Goal: Transaction & Acquisition: Purchase product/service

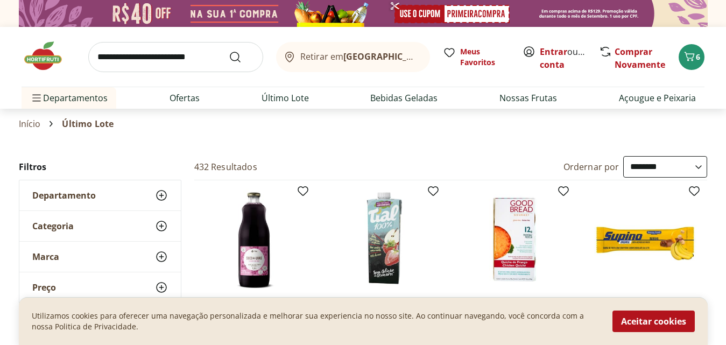
select select "**********"
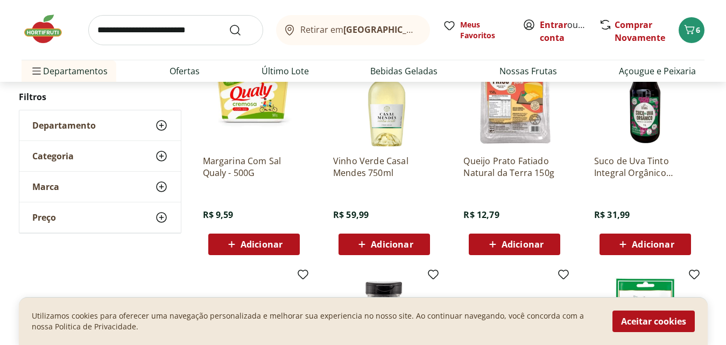
scroll to position [751, 0]
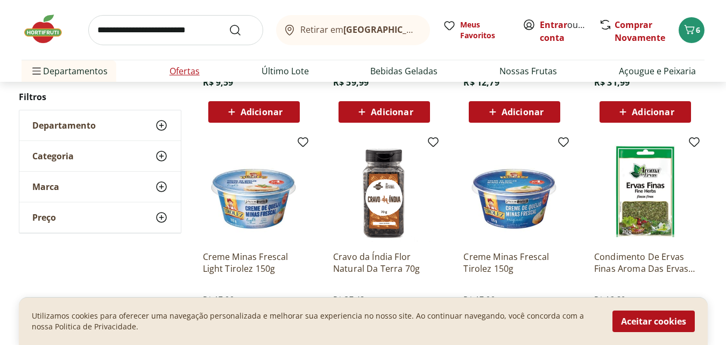
click at [181, 75] on link "Ofertas" at bounding box center [185, 71] width 30 height 13
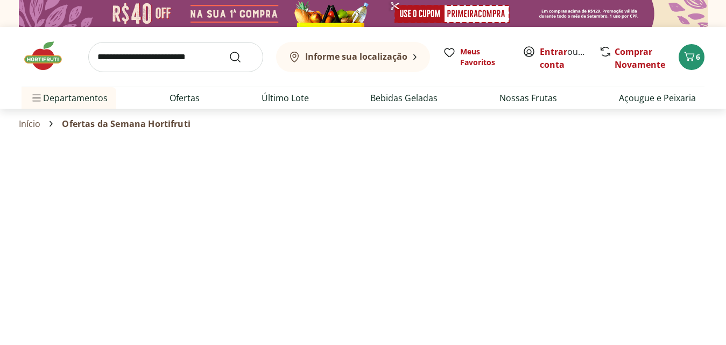
select select "**********"
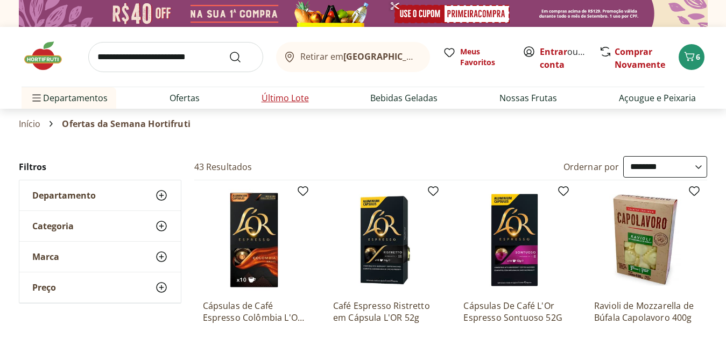
click at [286, 107] on li "Último Lote" at bounding box center [285, 98] width 65 height 22
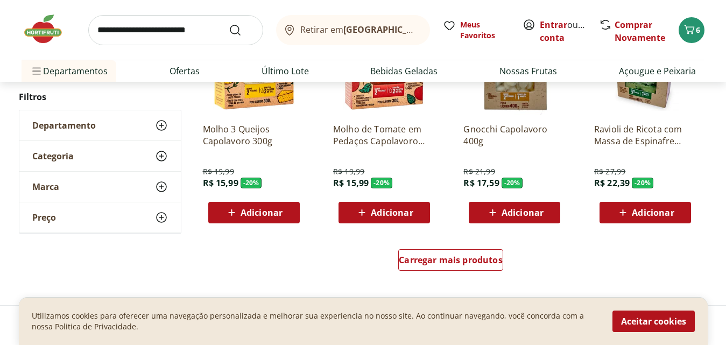
scroll to position [675, 0]
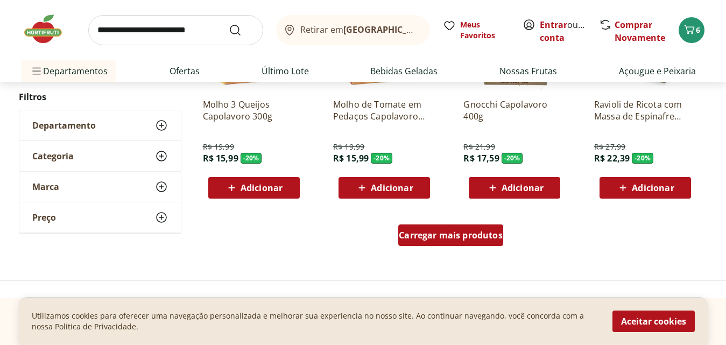
click at [457, 237] on span "Carregar mais produtos" at bounding box center [451, 235] width 104 height 9
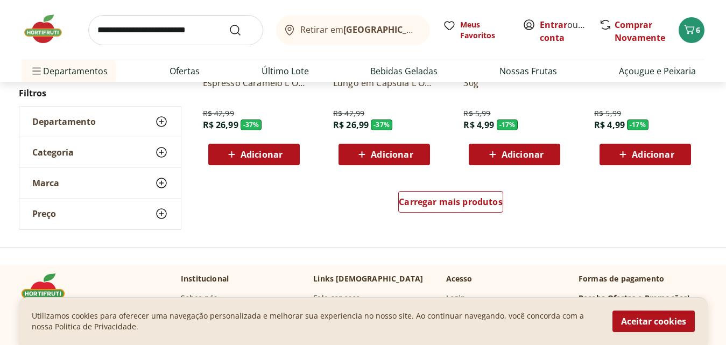
scroll to position [1440, 0]
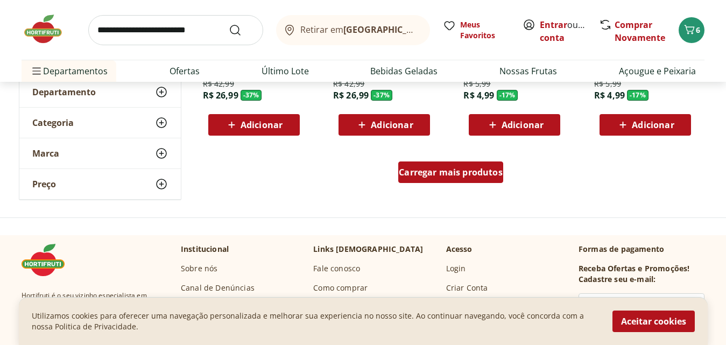
click at [487, 173] on span "Carregar mais produtos" at bounding box center [451, 172] width 104 height 9
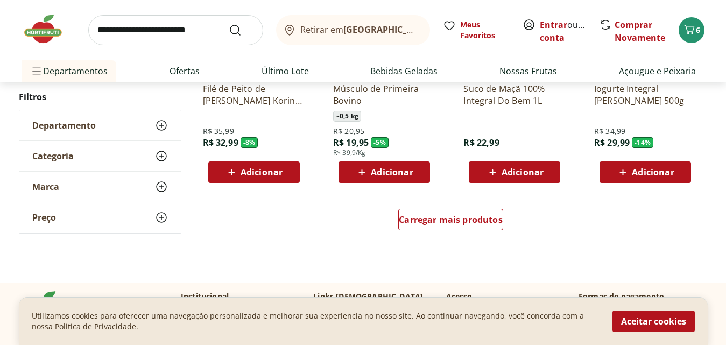
scroll to position [2047, 0]
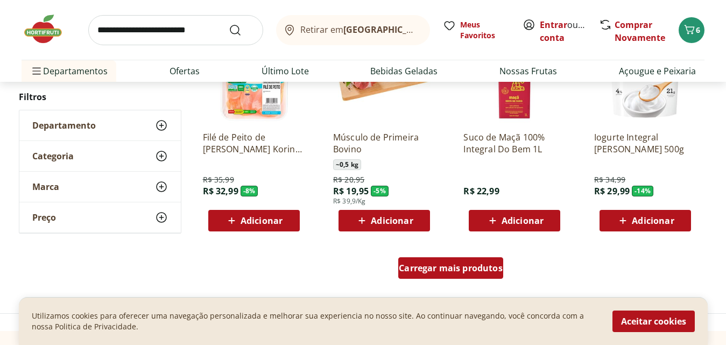
click at [454, 268] on span "Carregar mais produtos" at bounding box center [451, 268] width 104 height 9
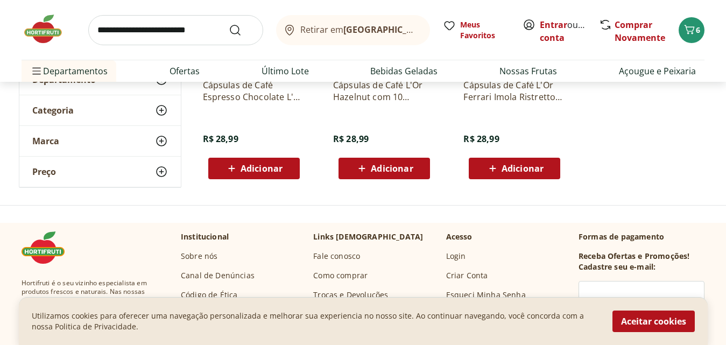
scroll to position [522, 0]
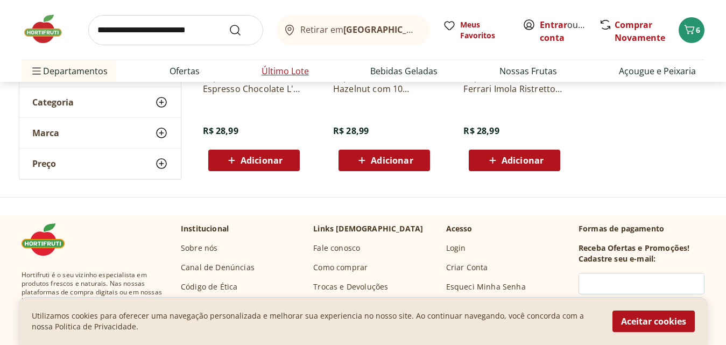
click at [276, 65] on link "Último Lote" at bounding box center [285, 71] width 47 height 13
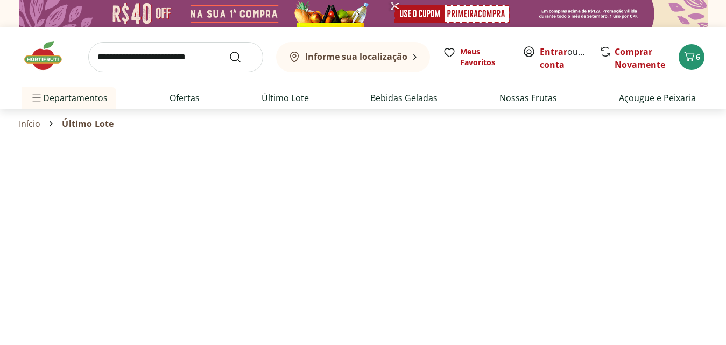
select select "**********"
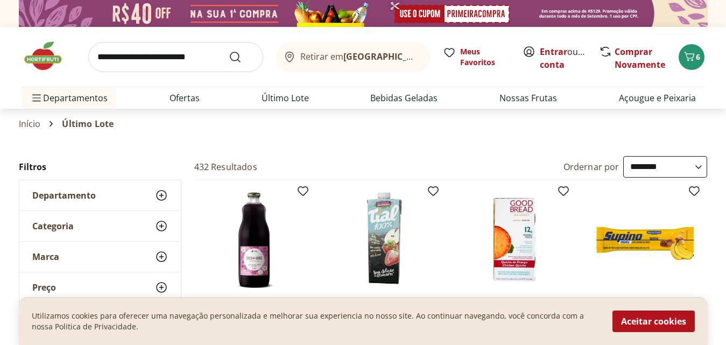
select select "**********"
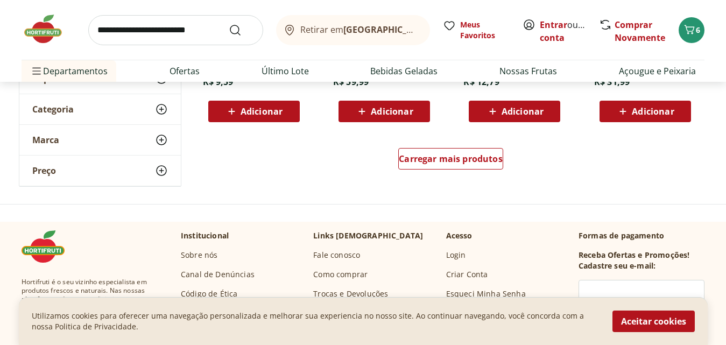
scroll to position [780, 0]
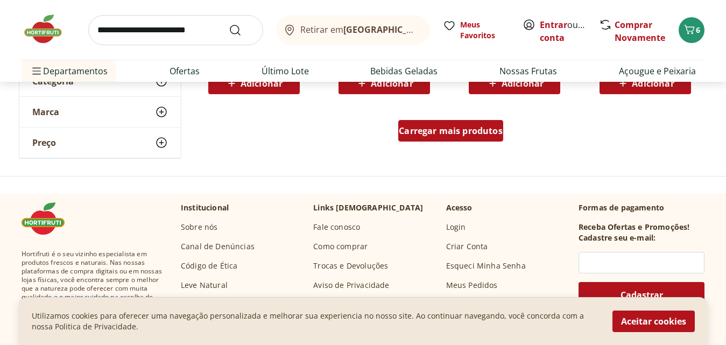
click at [446, 134] on span "Carregar mais produtos" at bounding box center [451, 131] width 104 height 9
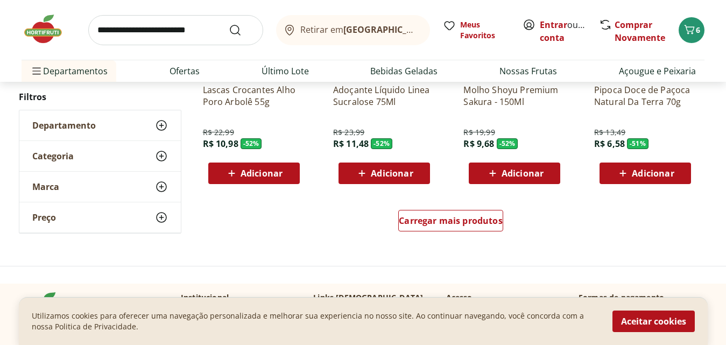
scroll to position [1413, 0]
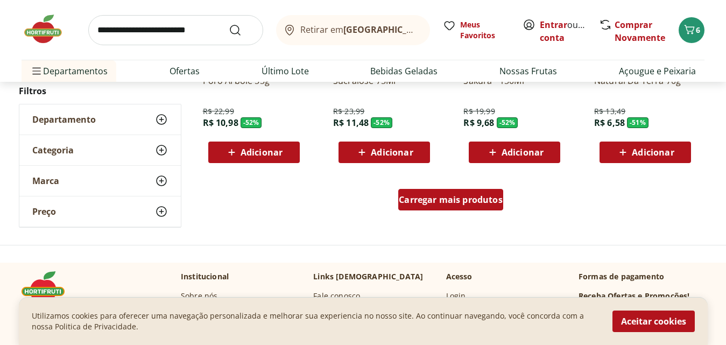
click at [450, 203] on span "Carregar mais produtos" at bounding box center [451, 199] width 104 height 9
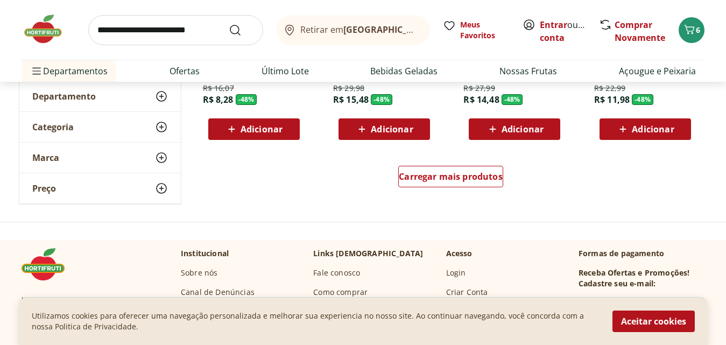
scroll to position [2143, 0]
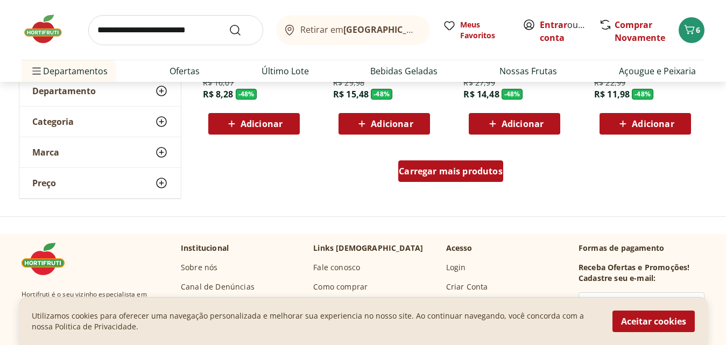
click at [452, 174] on span "Carregar mais produtos" at bounding box center [451, 171] width 104 height 9
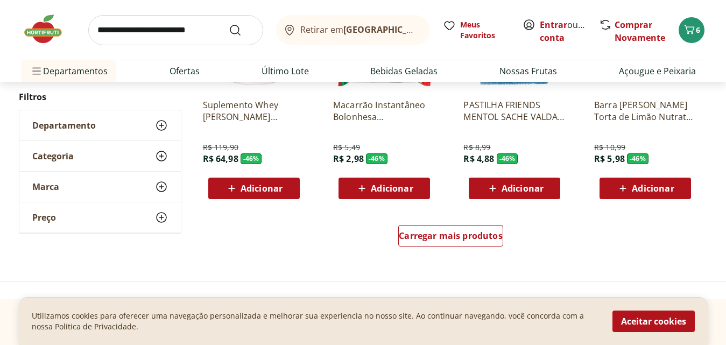
scroll to position [2788, 0]
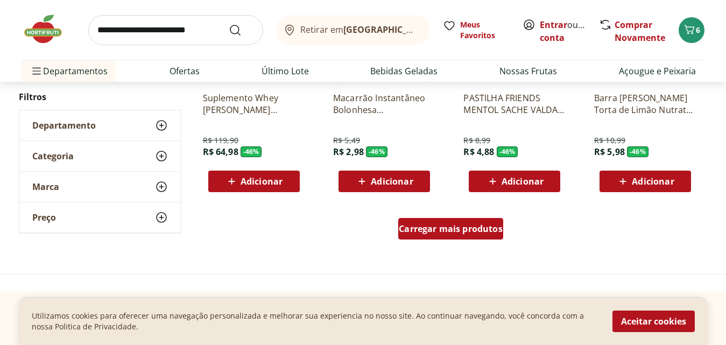
click at [437, 229] on span "Carregar mais produtos" at bounding box center [451, 229] width 104 height 9
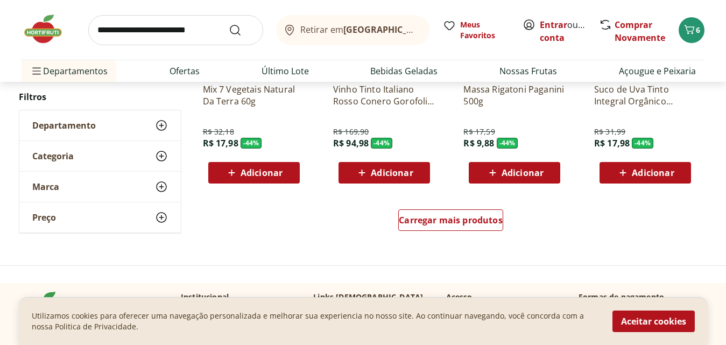
scroll to position [3506, 0]
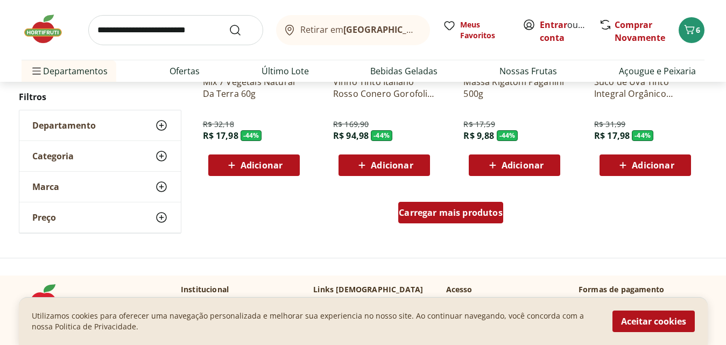
click at [443, 204] on div "Carregar mais produtos" at bounding box center [450, 213] width 105 height 22
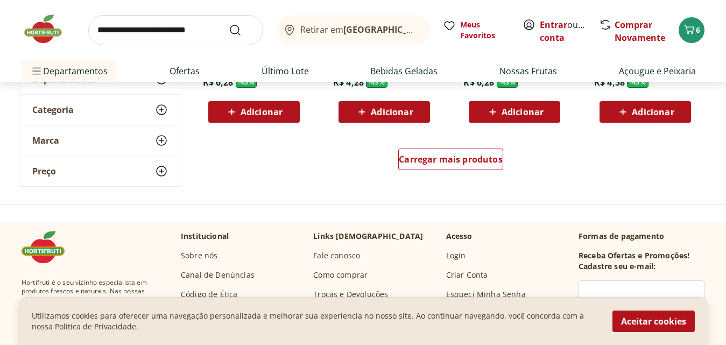
scroll to position [4191, 0]
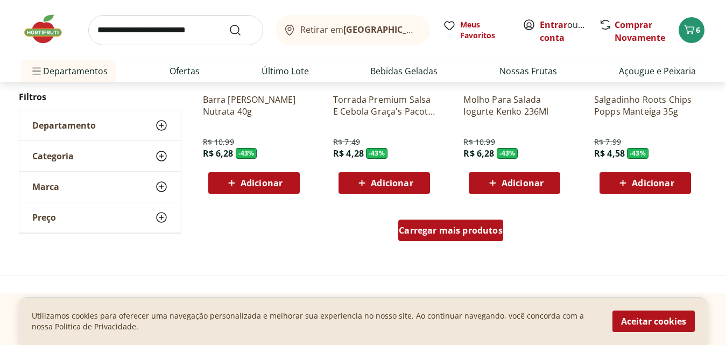
click at [475, 237] on div "Carregar mais produtos" at bounding box center [450, 231] width 105 height 22
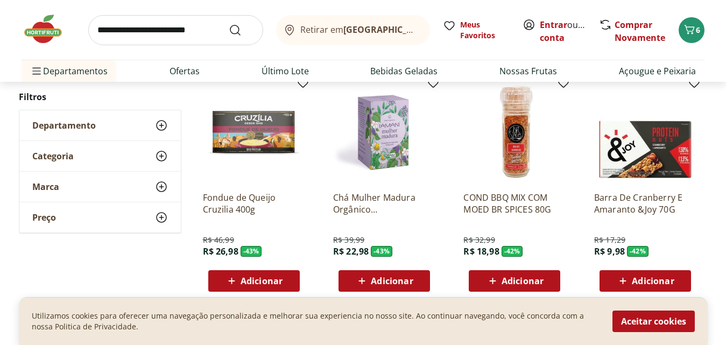
scroll to position [4351, 0]
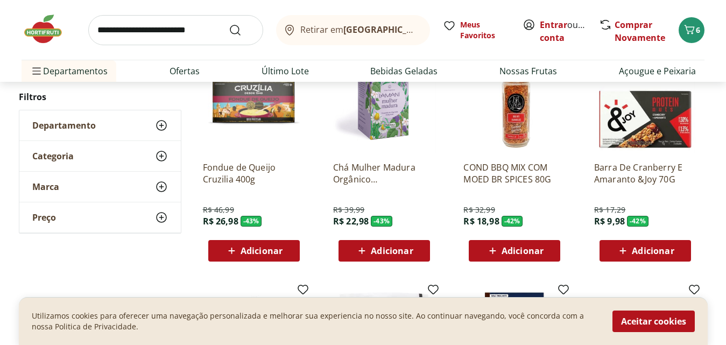
click at [232, 247] on icon at bounding box center [231, 250] width 13 height 13
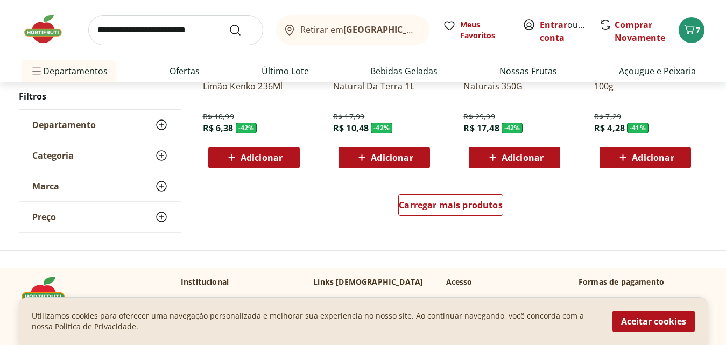
scroll to position [4925, 0]
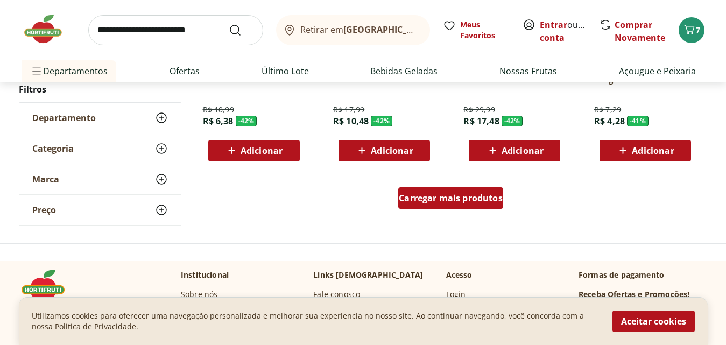
click at [481, 204] on div "Carregar mais produtos" at bounding box center [450, 198] width 105 height 22
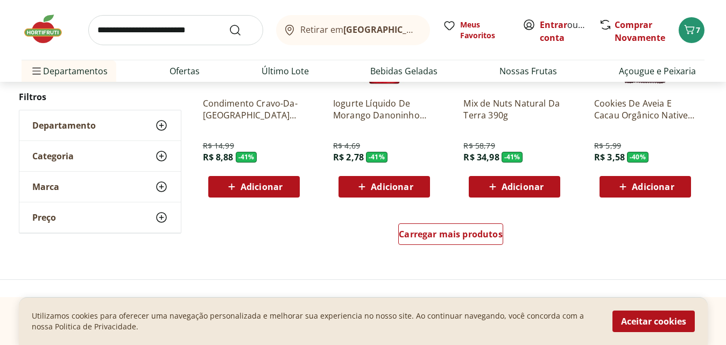
scroll to position [5593, 0]
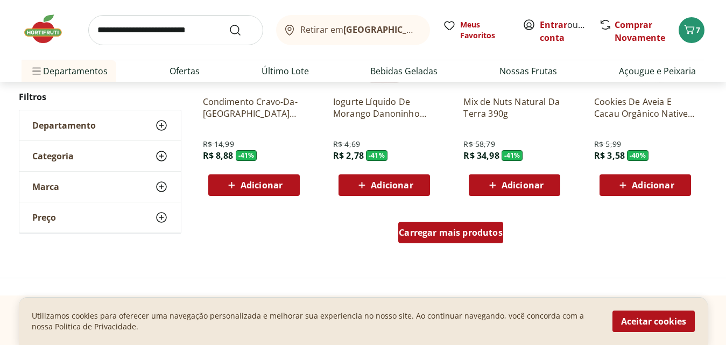
click at [485, 242] on div "Carregar mais produtos" at bounding box center [450, 233] width 105 height 22
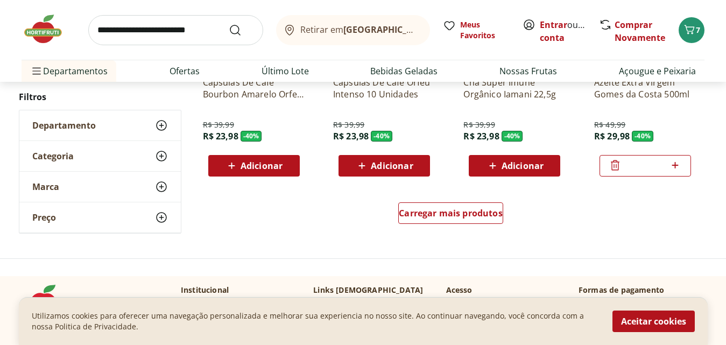
scroll to position [6325, 0]
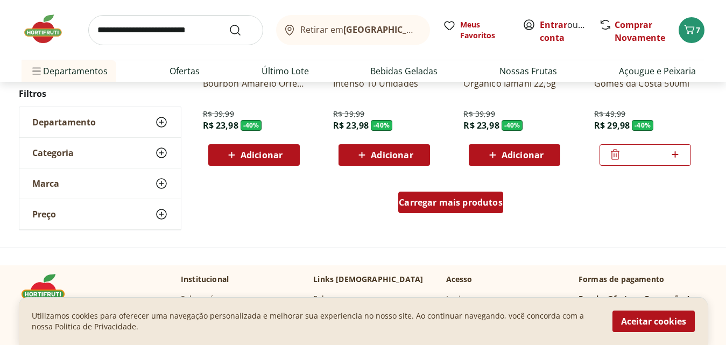
click at [446, 207] on span "Carregar mais produtos" at bounding box center [451, 202] width 104 height 9
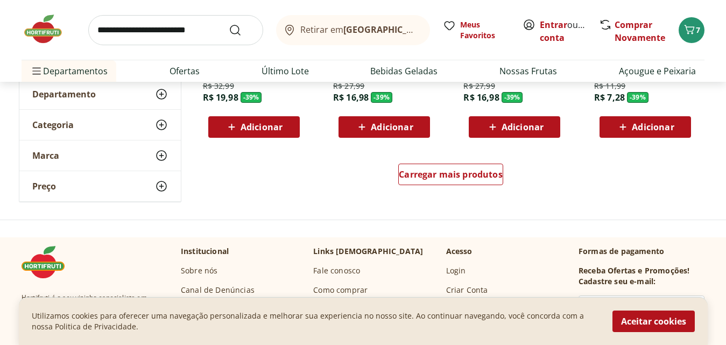
scroll to position [7065, 0]
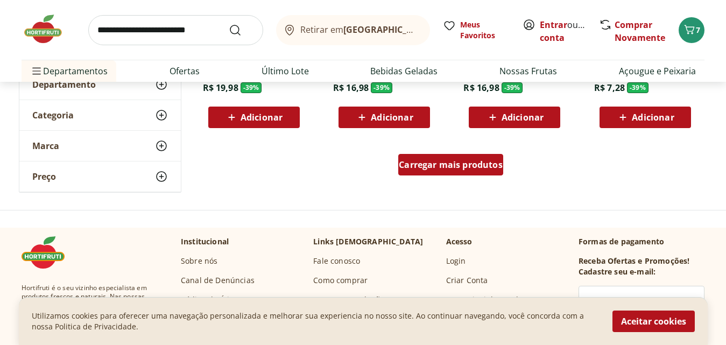
click at [467, 166] on span "Carregar mais produtos" at bounding box center [451, 164] width 104 height 9
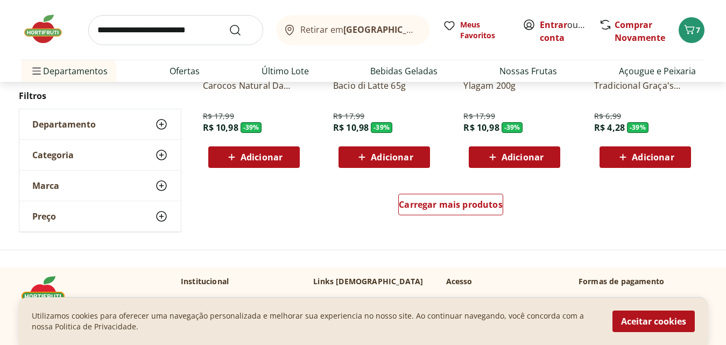
scroll to position [7732, 0]
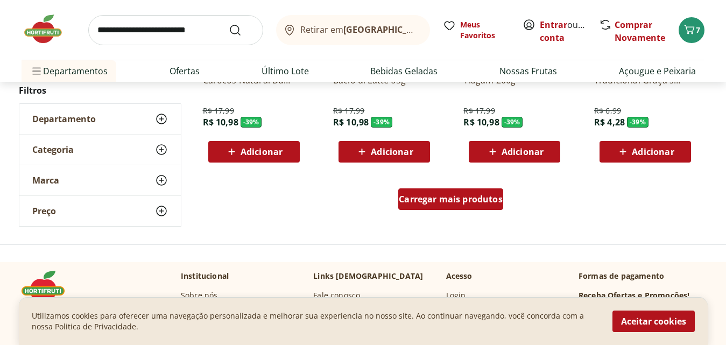
click at [487, 204] on span "Carregar mais produtos" at bounding box center [451, 199] width 104 height 9
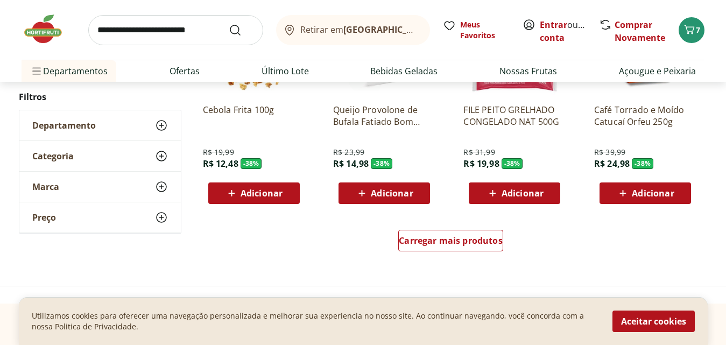
scroll to position [8414, 0]
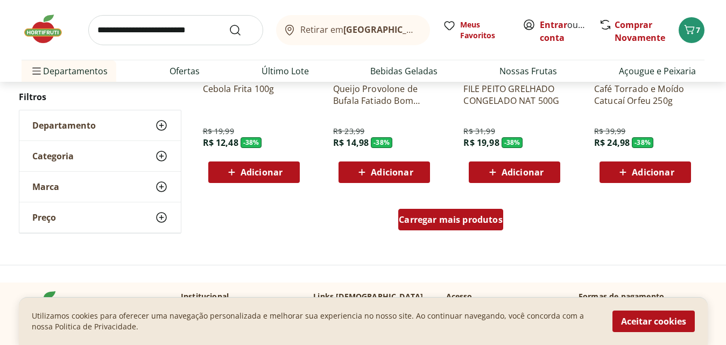
click at [445, 229] on div "Carregar mais produtos" at bounding box center [450, 220] width 105 height 22
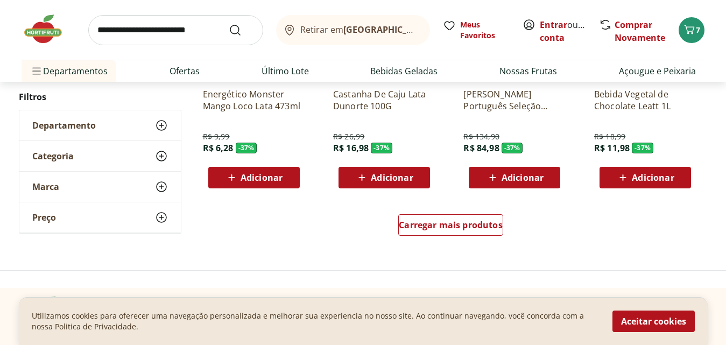
scroll to position [9125, 0]
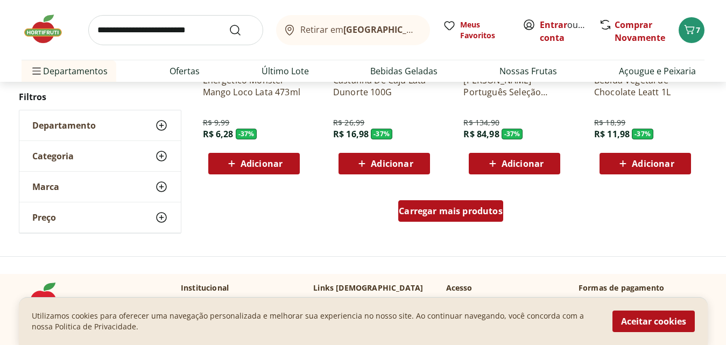
click at [458, 215] on span "Carregar mais produtos" at bounding box center [451, 211] width 104 height 9
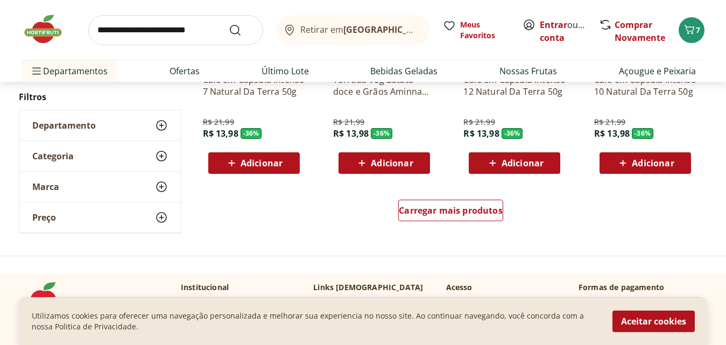
scroll to position [9828, 0]
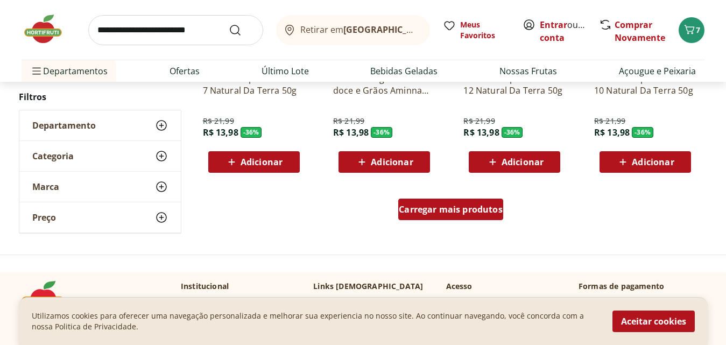
click at [455, 213] on span "Carregar mais produtos" at bounding box center [451, 209] width 104 height 9
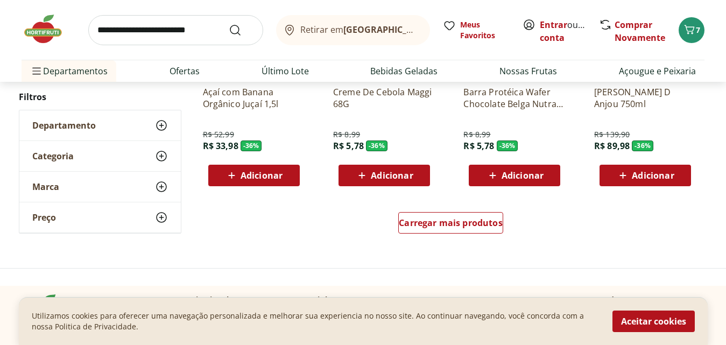
scroll to position [10539, 0]
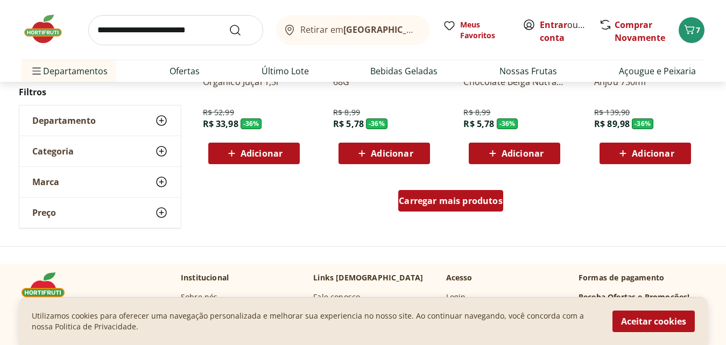
click at [451, 204] on span "Carregar mais produtos" at bounding box center [451, 201] width 104 height 9
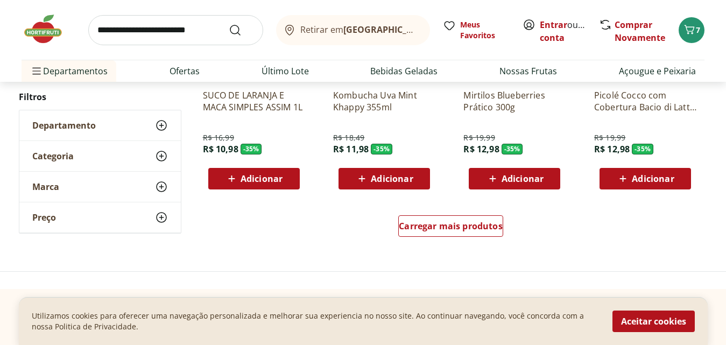
scroll to position [11228, 0]
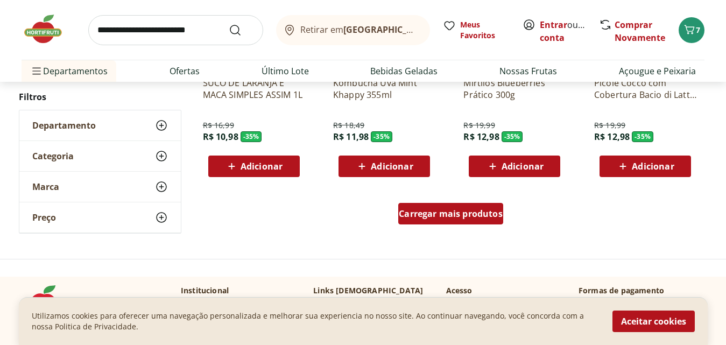
click at [454, 216] on span "Carregar mais produtos" at bounding box center [451, 213] width 104 height 9
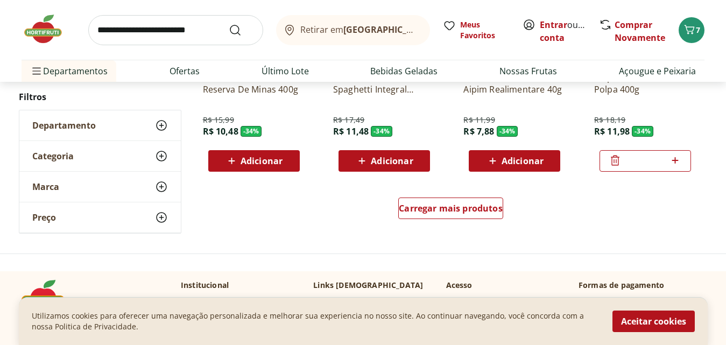
scroll to position [11939, 0]
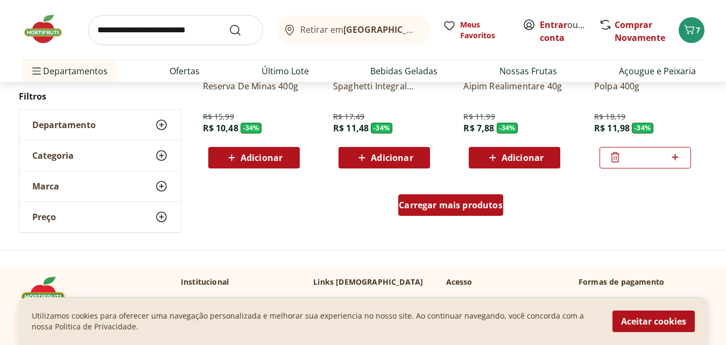
click at [446, 209] on span "Carregar mais produtos" at bounding box center [451, 205] width 104 height 9
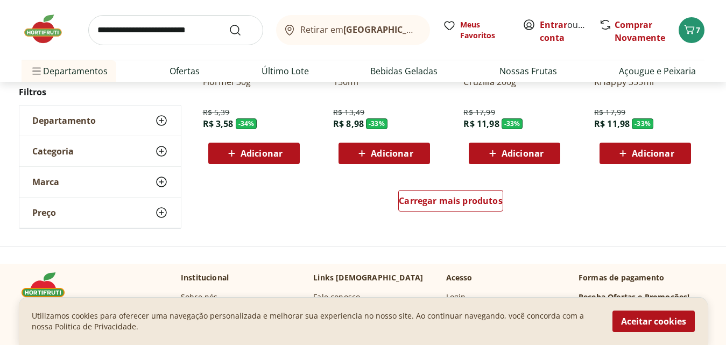
scroll to position [12650, 0]
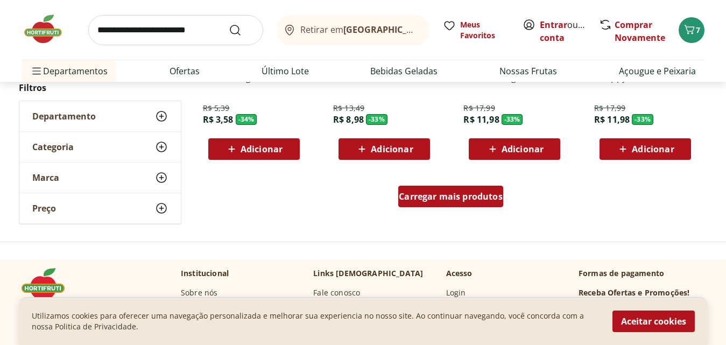
click at [430, 187] on div "Carregar mais produtos" at bounding box center [450, 197] width 105 height 22
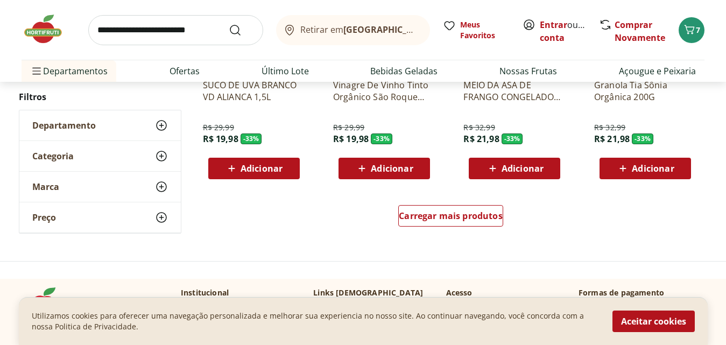
scroll to position [13339, 0]
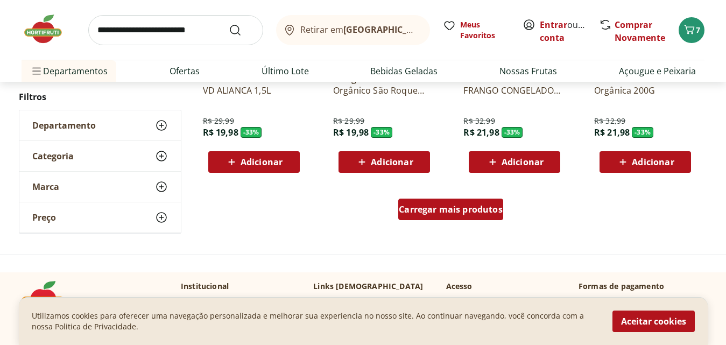
click at [440, 207] on span "Carregar mais produtos" at bounding box center [451, 209] width 104 height 9
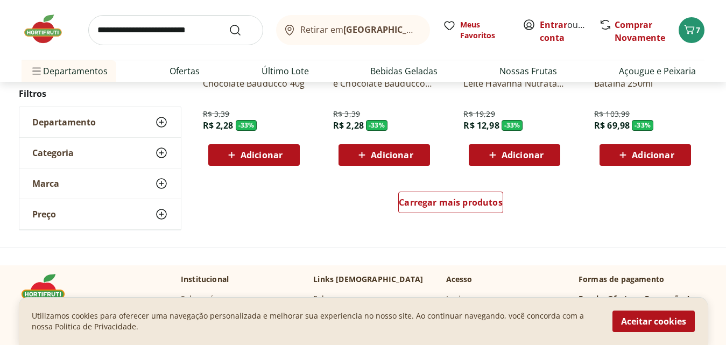
scroll to position [14050, 0]
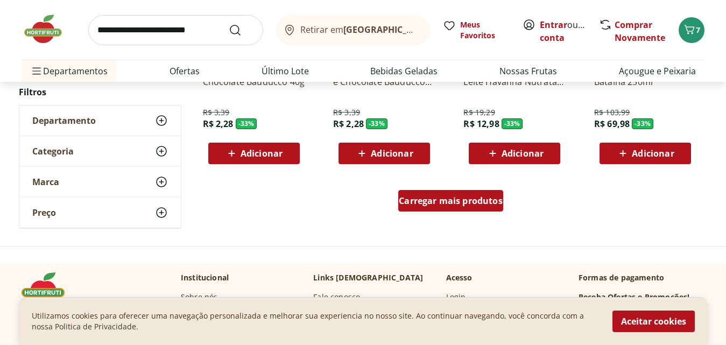
click at [481, 201] on span "Carregar mais produtos" at bounding box center [451, 201] width 104 height 9
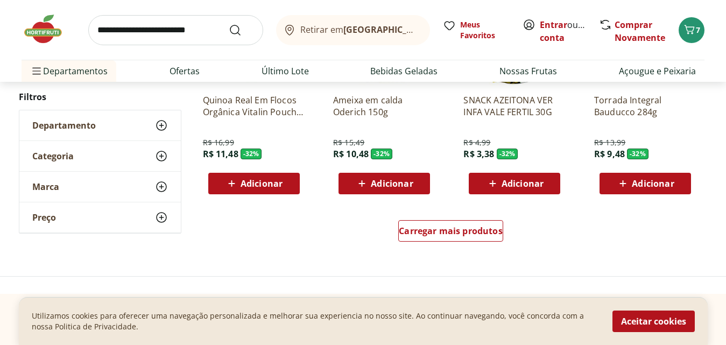
scroll to position [14739, 0]
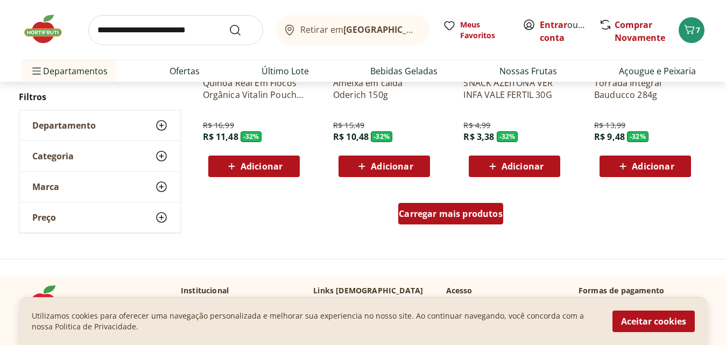
click at [440, 225] on link "Carregar mais produtos" at bounding box center [450, 216] width 105 height 26
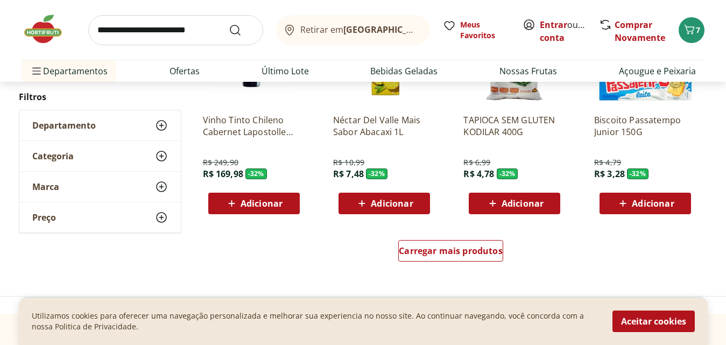
scroll to position [15428, 0]
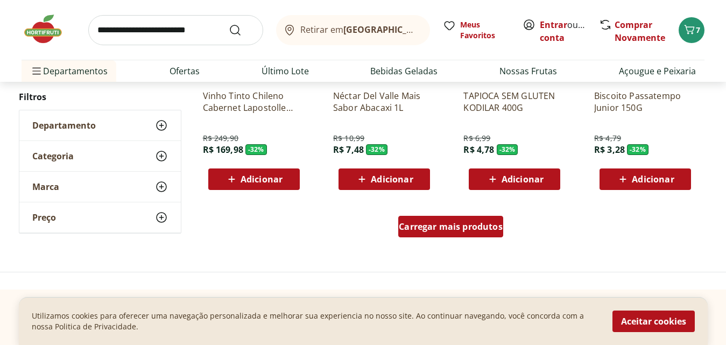
click at [424, 222] on span "Carregar mais produtos" at bounding box center [451, 226] width 104 height 9
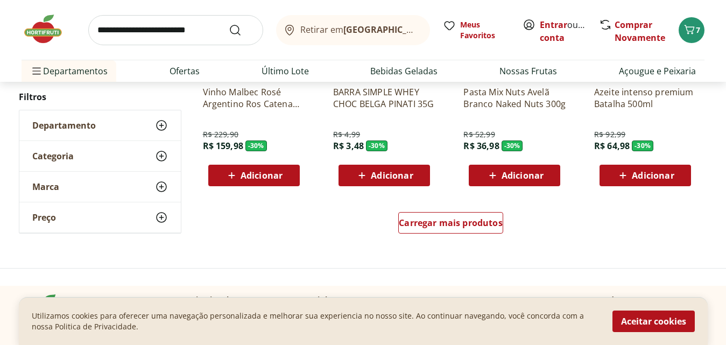
scroll to position [16146, 0]
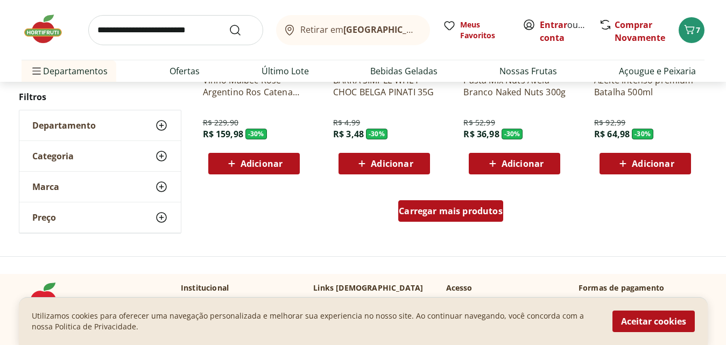
click at [433, 211] on span "Carregar mais produtos" at bounding box center [451, 211] width 104 height 9
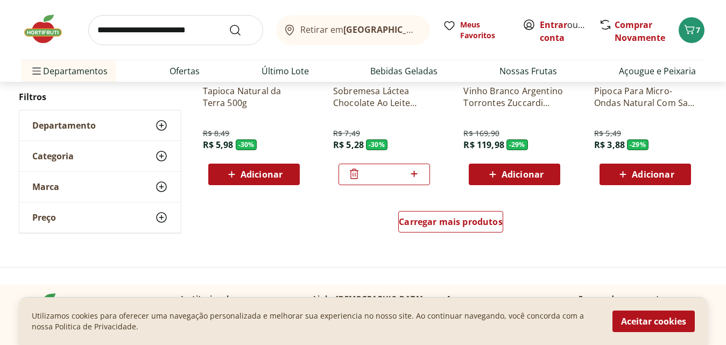
scroll to position [16842, 0]
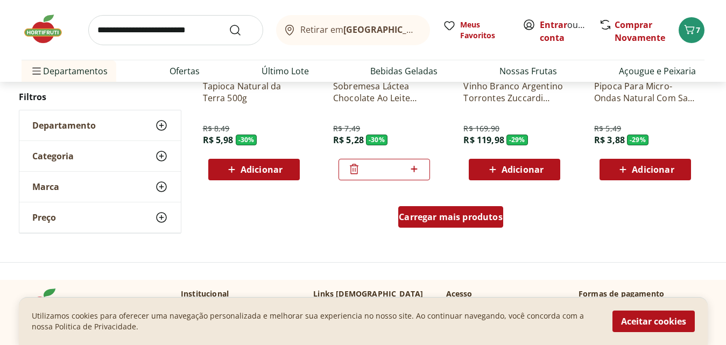
click at [484, 221] on span "Carregar mais produtos" at bounding box center [451, 217] width 104 height 9
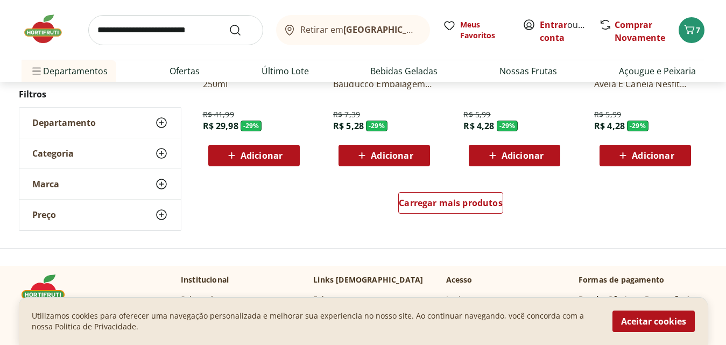
scroll to position [17560, 0]
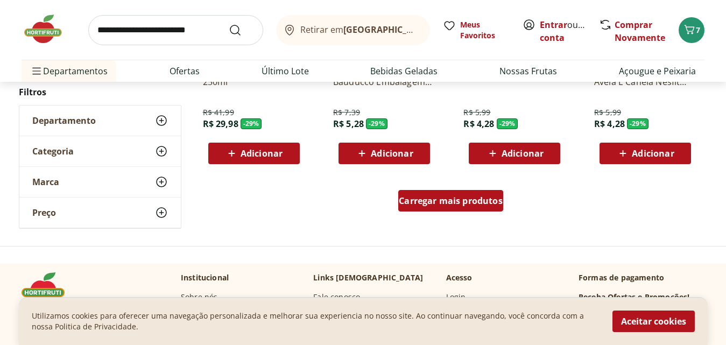
click at [484, 207] on div "Carregar mais produtos" at bounding box center [450, 201] width 105 height 22
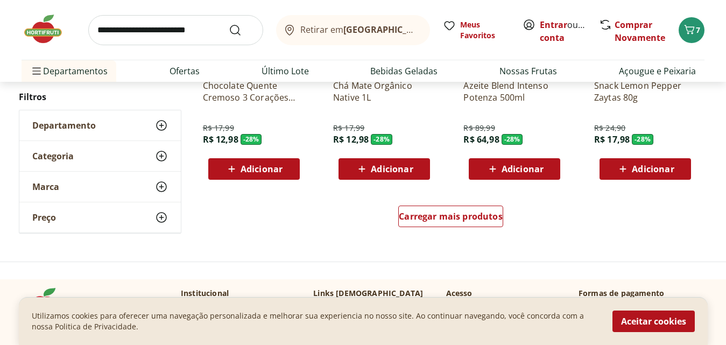
scroll to position [18250, 0]
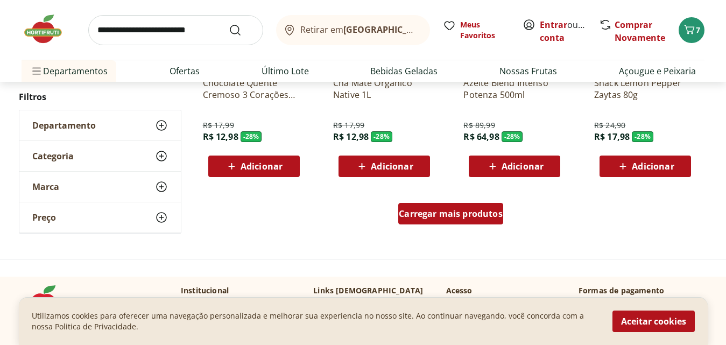
click at [479, 204] on div "Carregar mais produtos" at bounding box center [450, 214] width 105 height 22
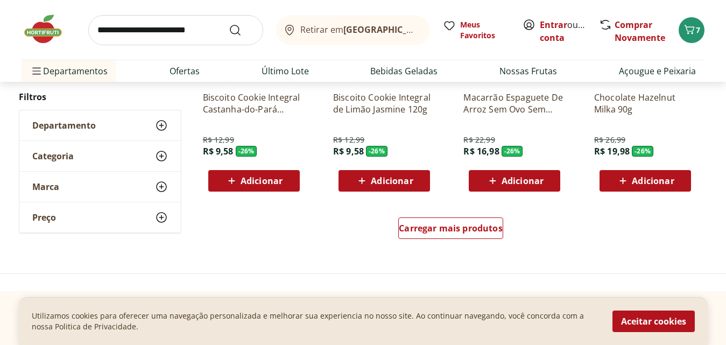
scroll to position [18953, 0]
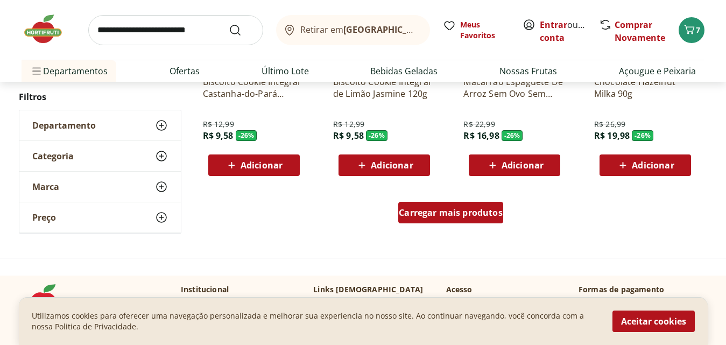
click at [454, 203] on div "Carregar mais produtos" at bounding box center [450, 213] width 105 height 22
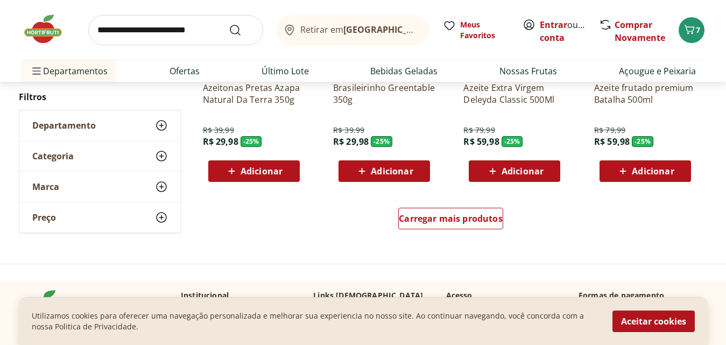
scroll to position [19663, 0]
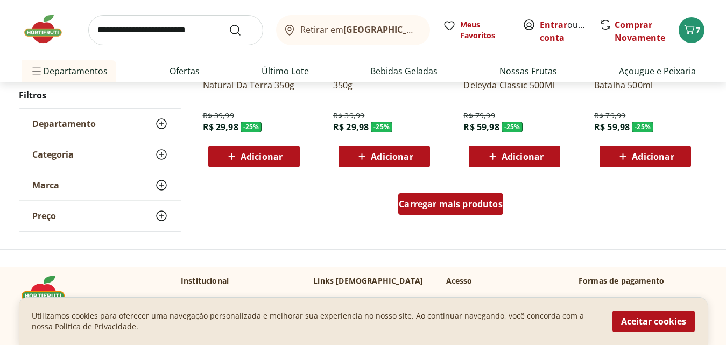
click at [457, 210] on div "Carregar mais produtos" at bounding box center [450, 204] width 105 height 22
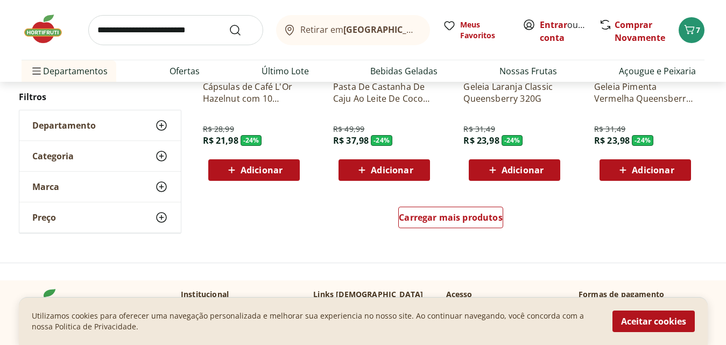
scroll to position [20353, 0]
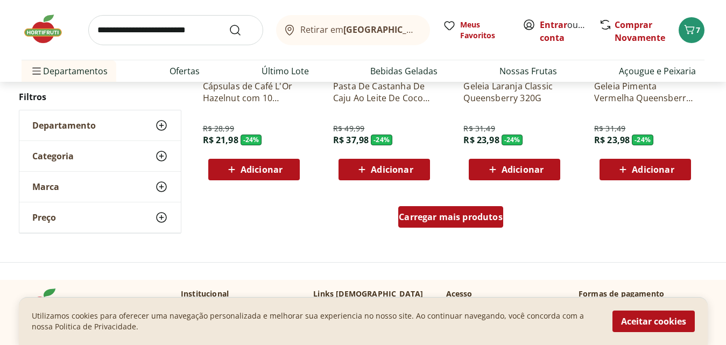
click at [488, 224] on div "Carregar mais produtos" at bounding box center [450, 217] width 105 height 22
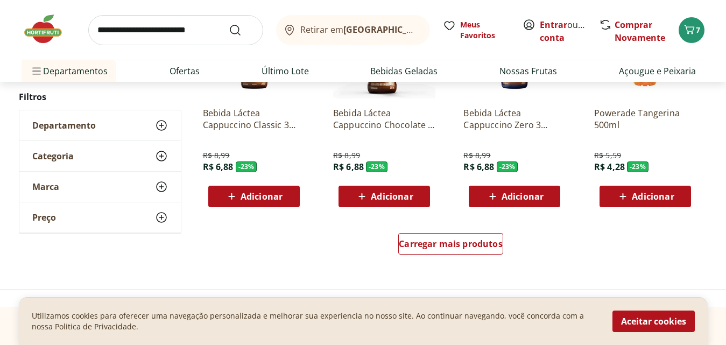
scroll to position [21042, 0]
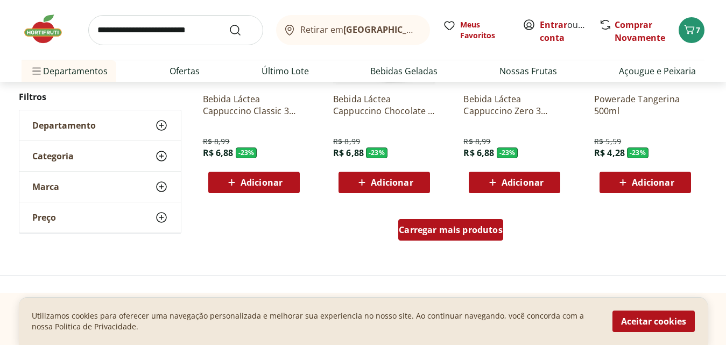
click at [484, 236] on div "Carregar mais produtos" at bounding box center [450, 230] width 105 height 22
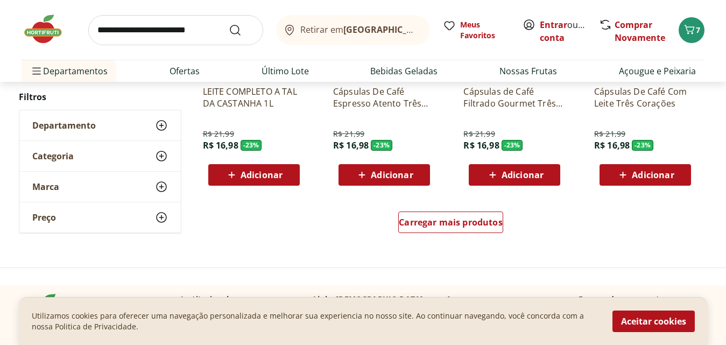
scroll to position [21753, 0]
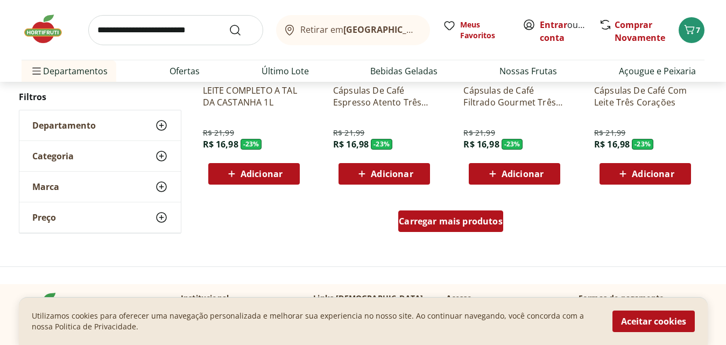
click at [445, 226] on span "Carregar mais produtos" at bounding box center [451, 221] width 104 height 9
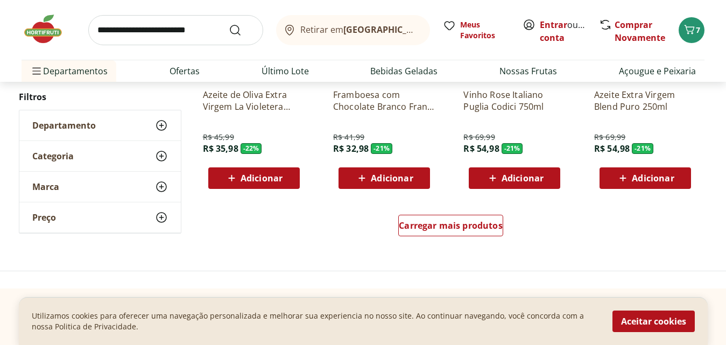
scroll to position [22463, 0]
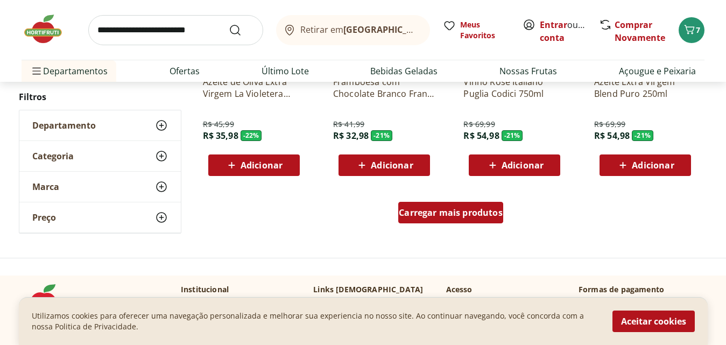
click at [415, 206] on div "Carregar mais produtos" at bounding box center [450, 213] width 105 height 22
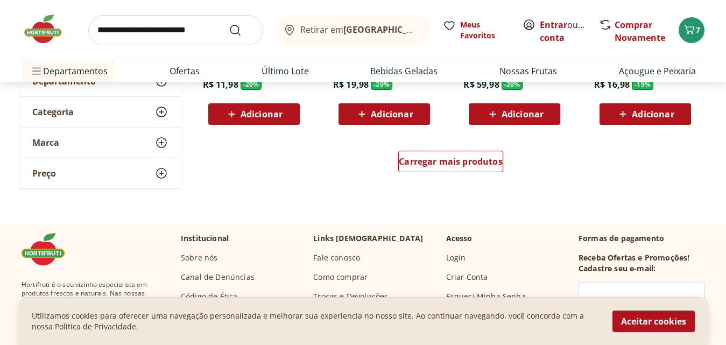
scroll to position [23217, 0]
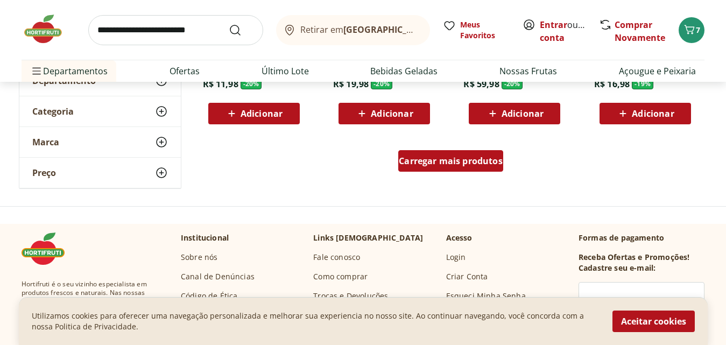
click at [435, 164] on span "Carregar mais produtos" at bounding box center [451, 161] width 104 height 9
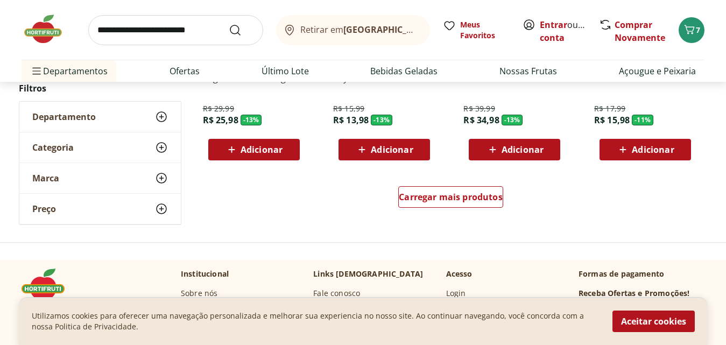
scroll to position [23885, 0]
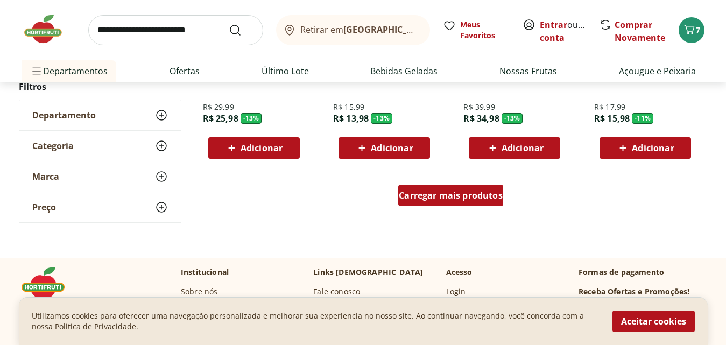
click at [439, 193] on span "Carregar mais produtos" at bounding box center [451, 195] width 104 height 9
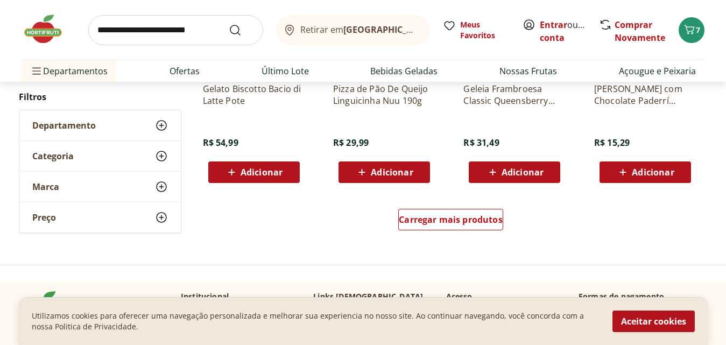
scroll to position [24574, 0]
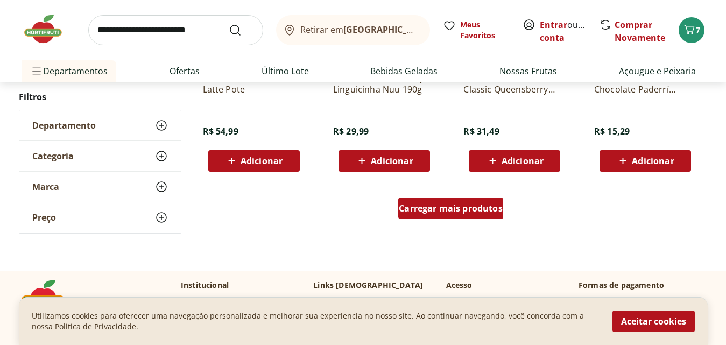
click at [474, 212] on span "Carregar mais produtos" at bounding box center [451, 208] width 104 height 9
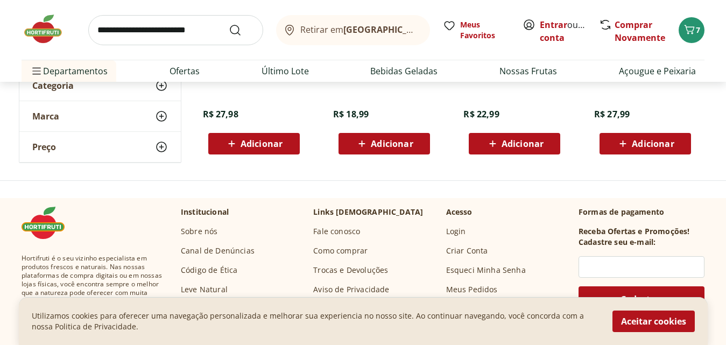
scroll to position [25306, 0]
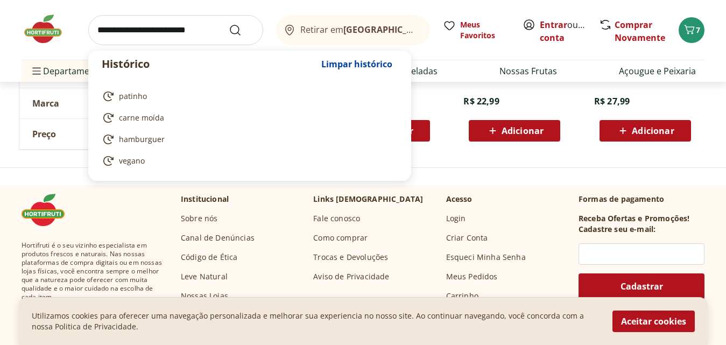
click at [191, 24] on input "search" at bounding box center [175, 30] width 175 height 30
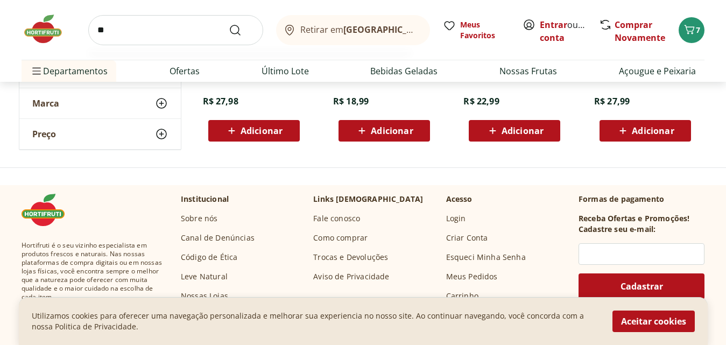
type input "*"
type input "********"
click at [229, 24] on button "Submit Search" at bounding box center [242, 30] width 26 height 13
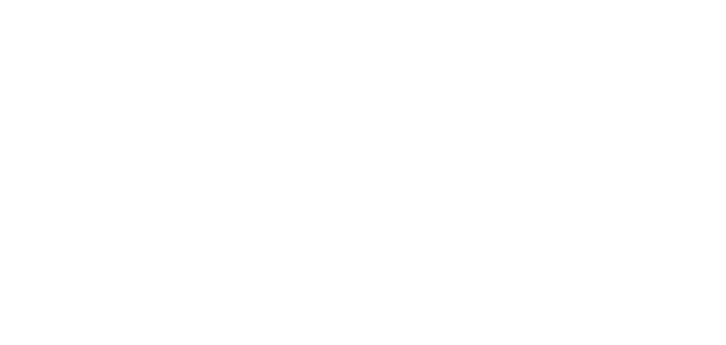
select select "**********"
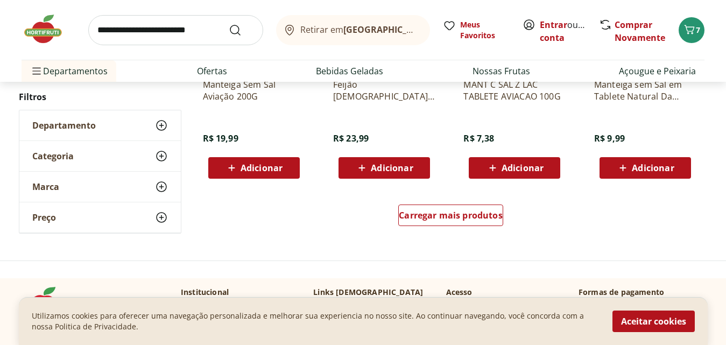
scroll to position [751, 0]
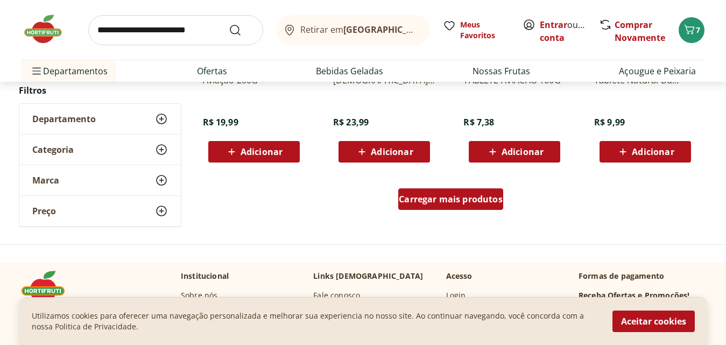
click at [472, 204] on span "Carregar mais produtos" at bounding box center [451, 199] width 104 height 9
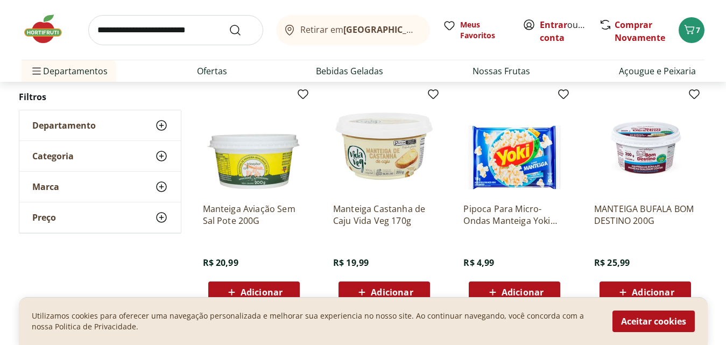
scroll to position [854, 0]
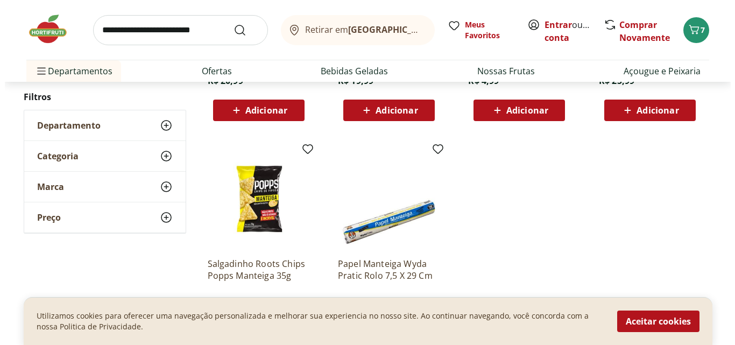
scroll to position [430, 0]
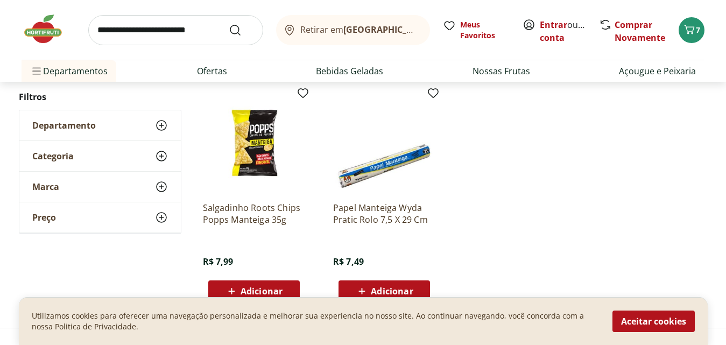
click at [394, 293] on span "Adicionar" at bounding box center [392, 291] width 42 height 9
click at [690, 29] on icon "Carrinho" at bounding box center [689, 29] width 13 height 13
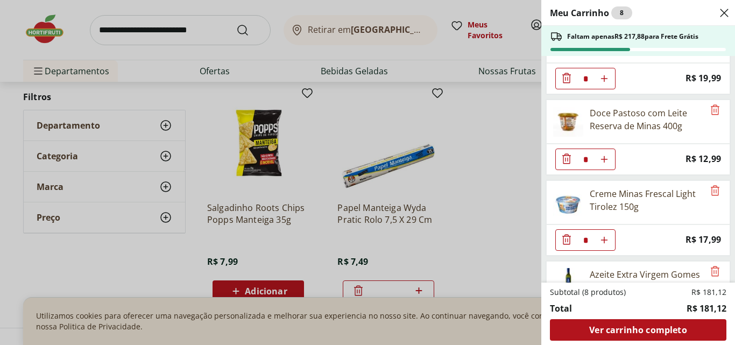
scroll to position [53, 0]
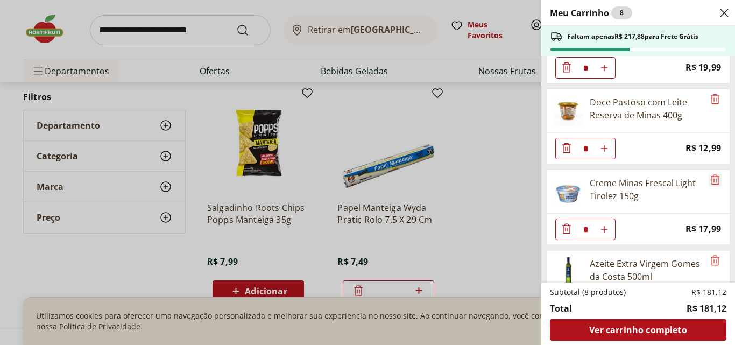
click at [710, 184] on icon "Remove" at bounding box center [715, 179] width 13 height 13
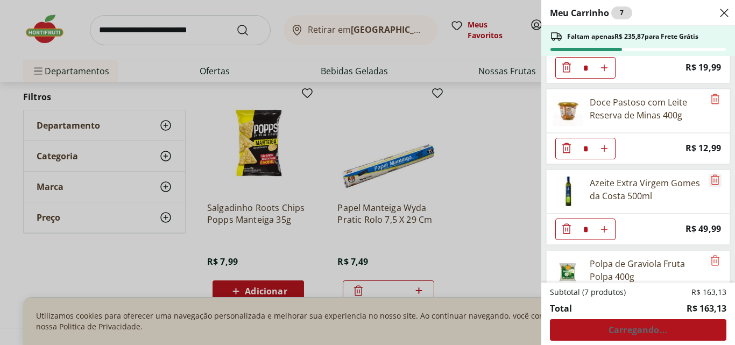
click at [711, 180] on icon "Remove" at bounding box center [715, 179] width 9 height 10
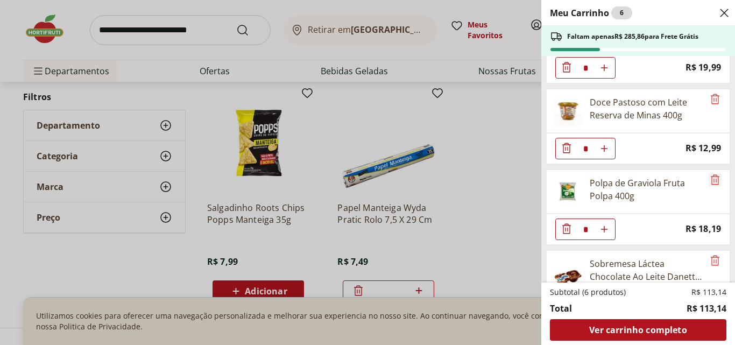
click at [713, 179] on icon "Remove" at bounding box center [715, 179] width 13 height 13
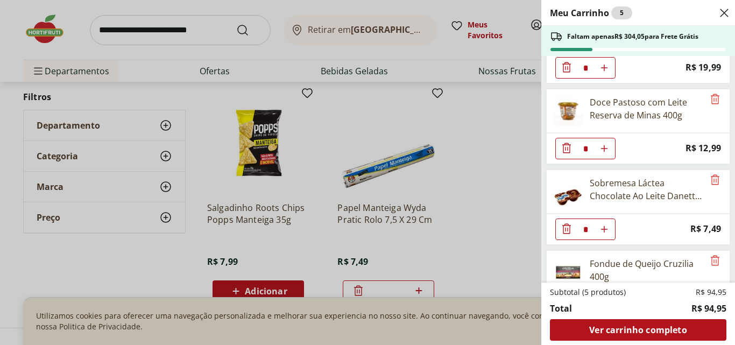
drag, startPoint x: 728, startPoint y: 168, endPoint x: 725, endPoint y: 189, distance: 21.3
click at [725, 189] on ul "Sopa Da Nona Mexidona 160g * Price: R$ 19,99 Doce Pastoso com Leite Reserva de …" at bounding box center [638, 169] width 192 height 227
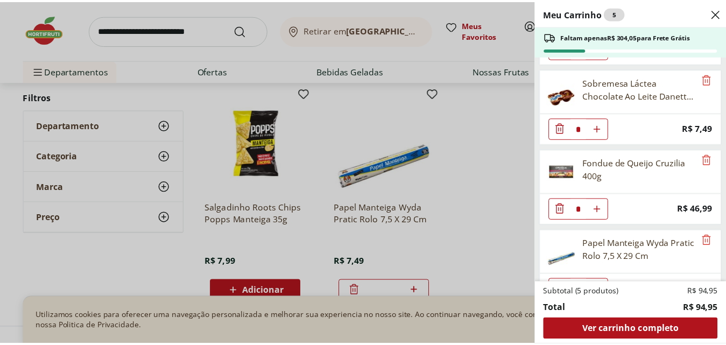
scroll to position [165, 0]
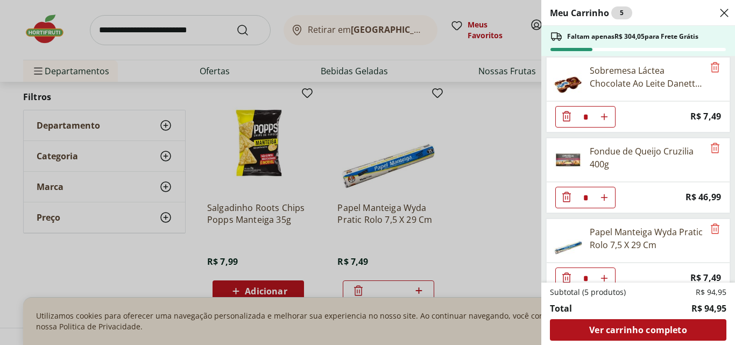
click at [484, 130] on div "Meu Carrinho 5 Faltam apenas R$ 304,05 para Frete Grátis Sopa Da Nona Mexidona …" at bounding box center [367, 172] width 735 height 345
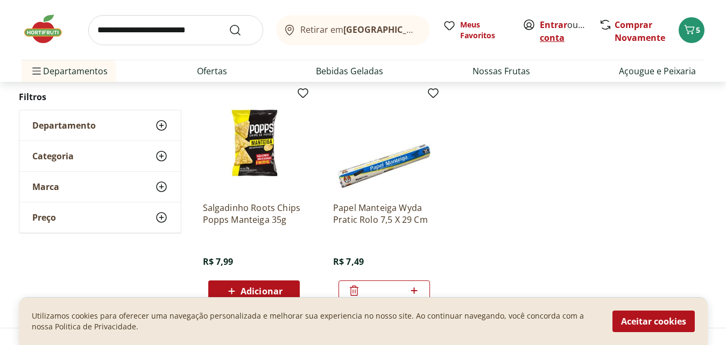
click at [558, 34] on link "Criar conta" at bounding box center [569, 31] width 59 height 25
click at [552, 26] on link "Entrar" at bounding box center [553, 25] width 27 height 12
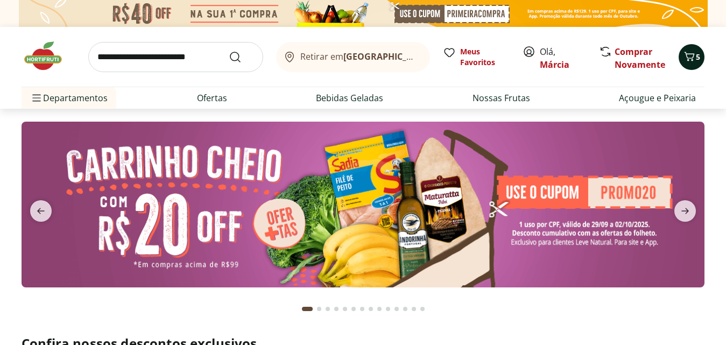
click at [695, 58] on icon "Carrinho" at bounding box center [689, 56] width 13 height 13
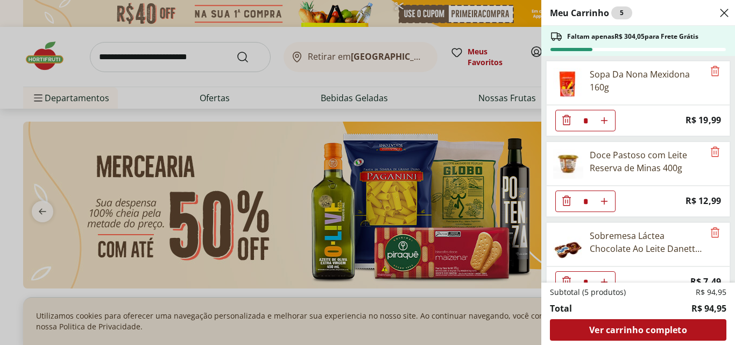
click at [7, 86] on div "Meu Carrinho 5 Faltam apenas R$ 304,05 para Frete Grátis Sopa Da Nona Mexidona …" at bounding box center [367, 172] width 735 height 345
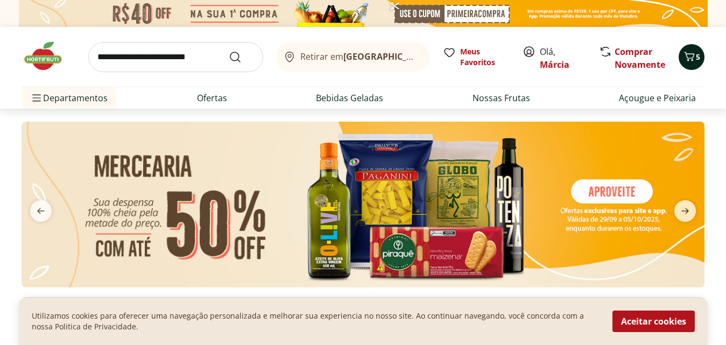
click at [688, 55] on icon "Carrinho" at bounding box center [689, 56] width 13 height 13
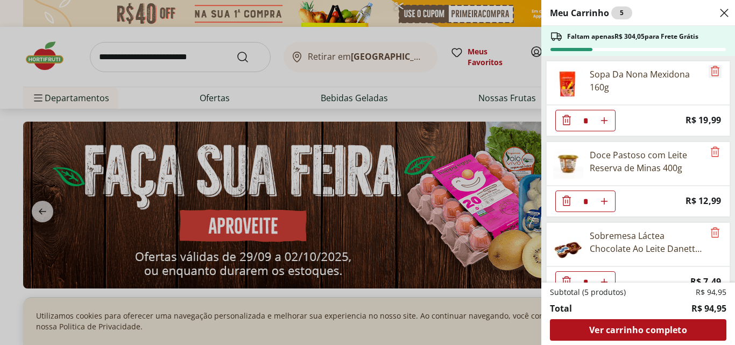
click at [713, 73] on icon "Remove" at bounding box center [715, 71] width 13 height 13
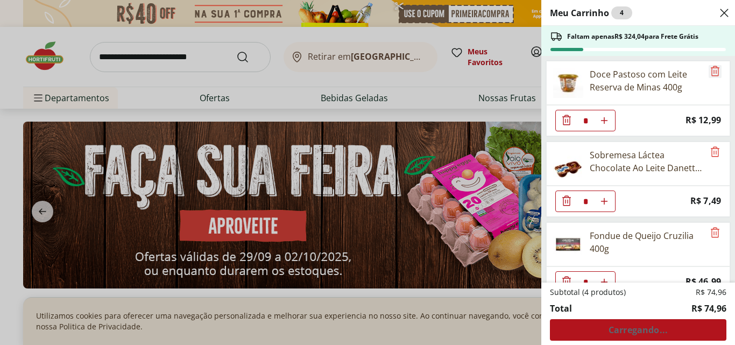
click at [713, 73] on icon "Remove" at bounding box center [715, 71] width 13 height 13
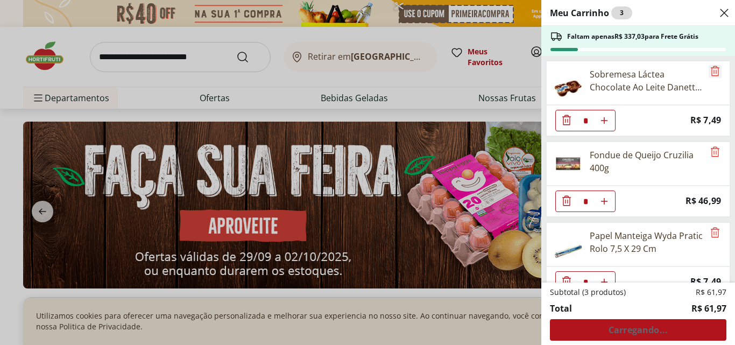
click at [713, 73] on icon "Remove" at bounding box center [715, 71] width 13 height 13
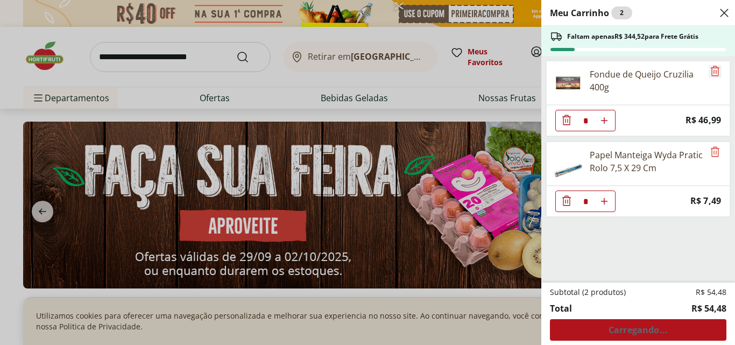
click at [713, 73] on icon "Remove" at bounding box center [715, 71] width 13 height 13
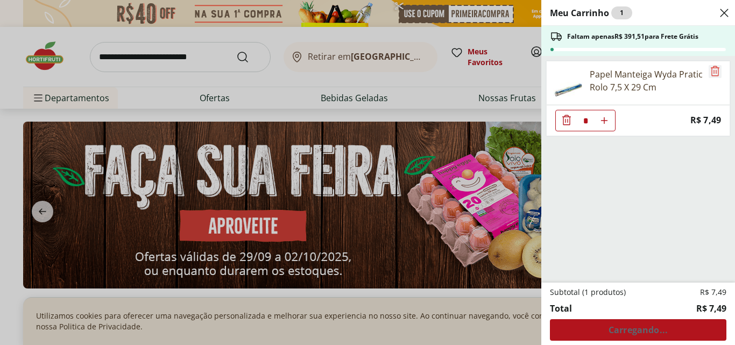
click at [713, 73] on icon "Remove" at bounding box center [715, 71] width 13 height 13
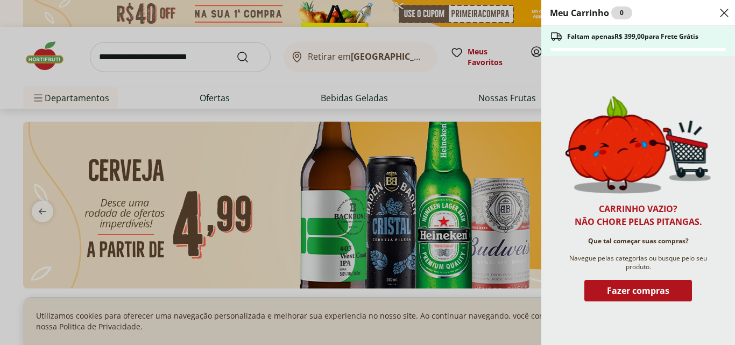
click at [723, 18] on icon "Close" at bounding box center [724, 12] width 13 height 13
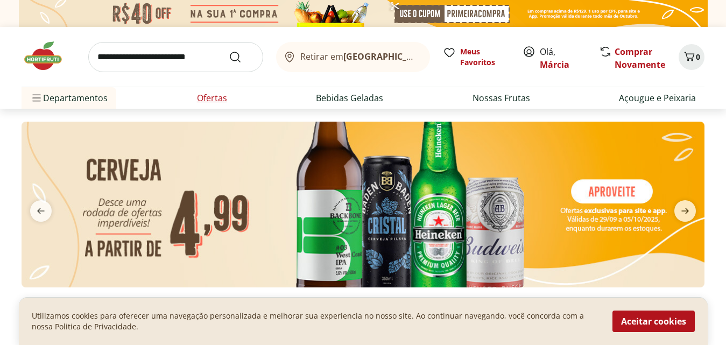
click at [216, 100] on link "Ofertas" at bounding box center [212, 98] width 30 height 13
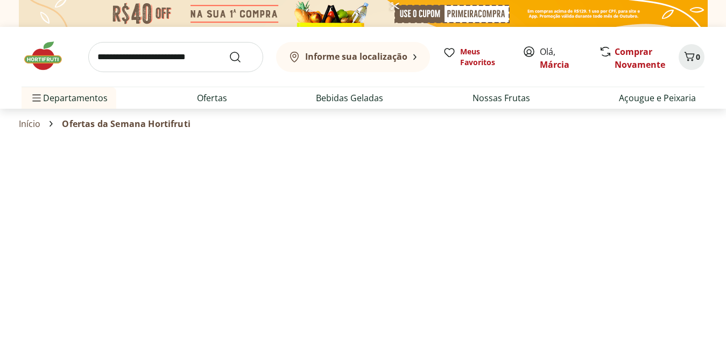
select select "**********"
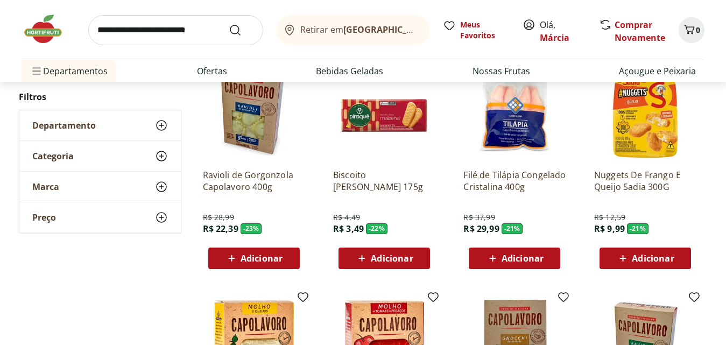
scroll to position [389, 0]
